Goal: Task Accomplishment & Management: Manage account settings

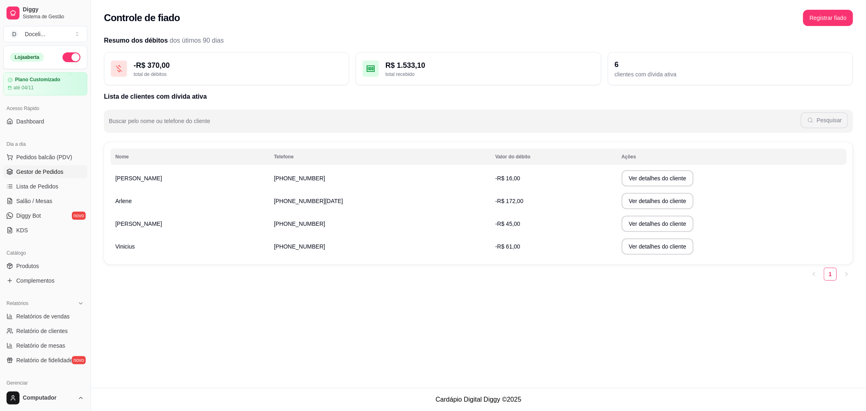
click at [48, 169] on span "Gestor de Pedidos" at bounding box center [39, 172] width 47 height 8
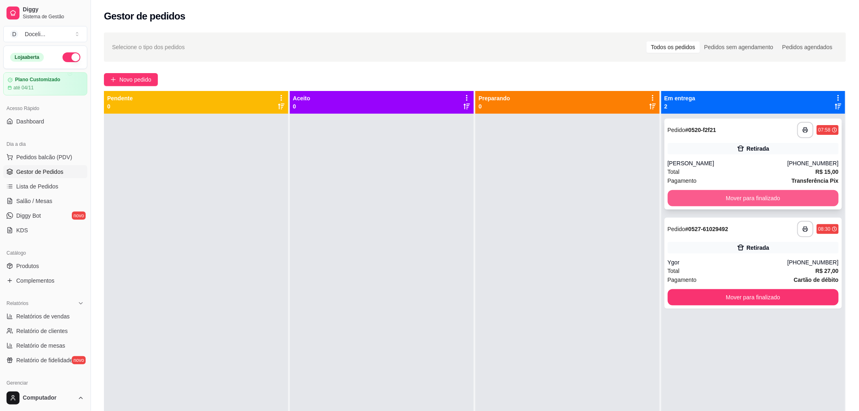
click at [723, 199] on button "Mover para finalizado" at bounding box center [753, 198] width 171 height 16
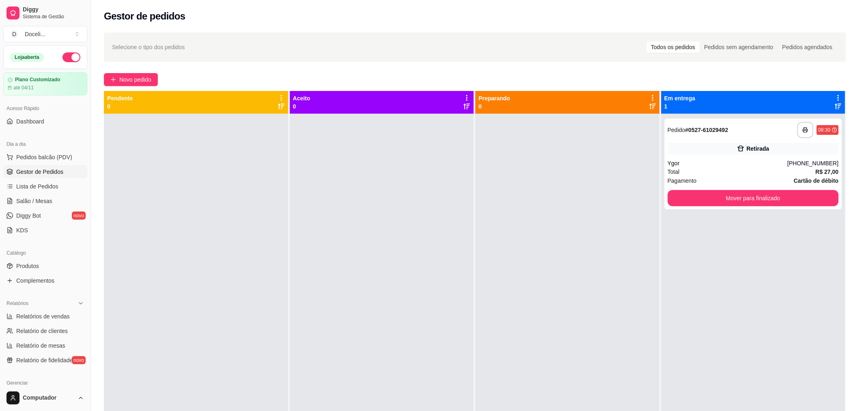
click at [566, 159] on div at bounding box center [568, 319] width 184 height 411
click at [35, 317] on span "Relatórios de vendas" at bounding box center [43, 316] width 54 height 8
select select "ALL"
select select "0"
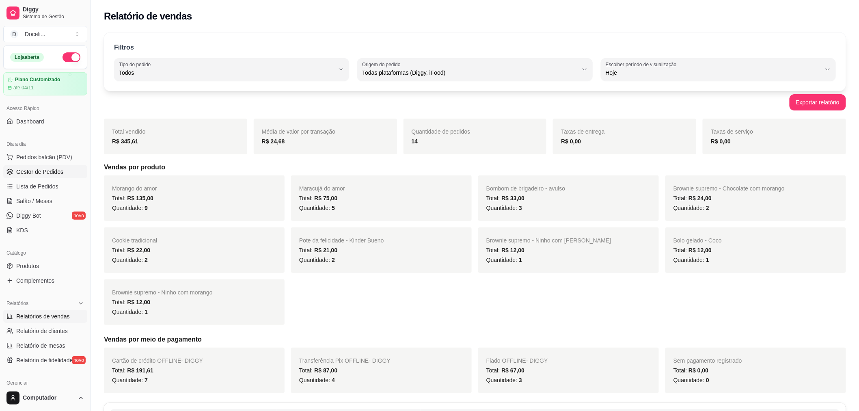
click at [44, 169] on span "Gestor de Pedidos" at bounding box center [39, 172] width 47 height 8
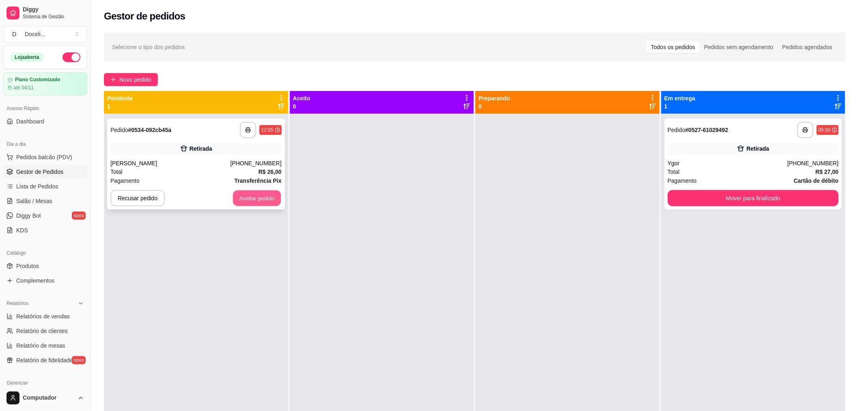
click at [257, 197] on button "Aceitar pedido" at bounding box center [257, 198] width 48 height 16
